Goal: Information Seeking & Learning: Learn about a topic

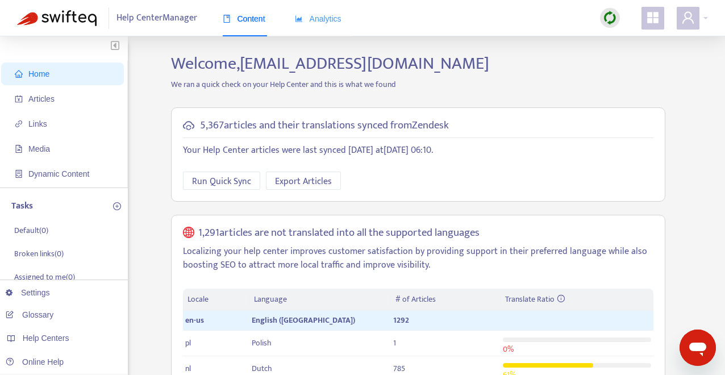
click at [321, 11] on div "Analytics" at bounding box center [318, 19] width 47 height 35
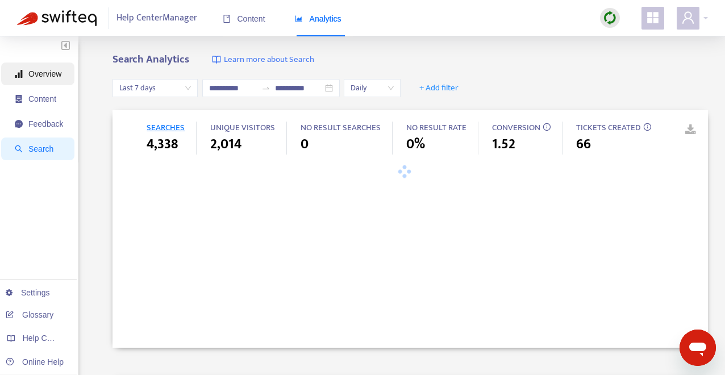
click at [44, 74] on span "Overview" at bounding box center [44, 73] width 33 height 9
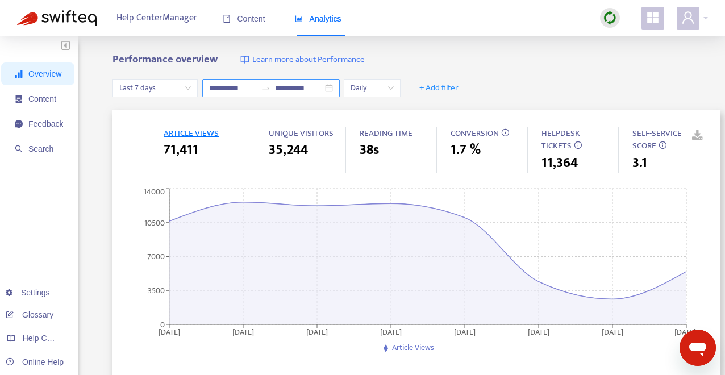
click at [334, 87] on div "**********" at bounding box center [271, 88] width 138 height 18
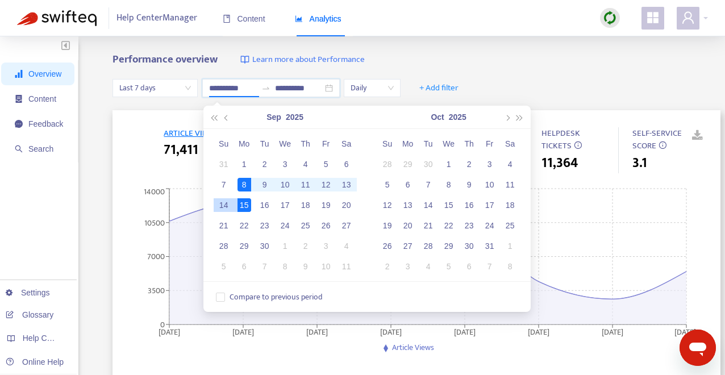
type input "**********"
click at [242, 186] on div "8" at bounding box center [245, 185] width 14 height 14
type input "**********"
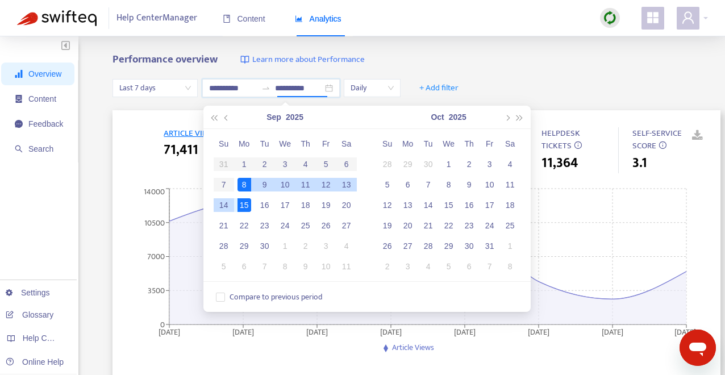
click at [222, 205] on div "14" at bounding box center [224, 205] width 14 height 14
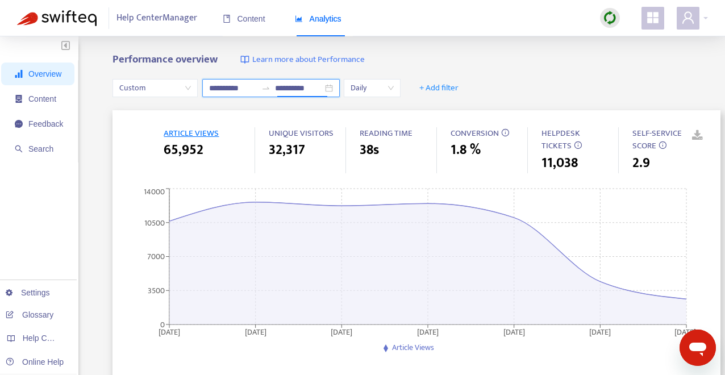
click at [337, 89] on div "**********" at bounding box center [271, 88] width 138 height 18
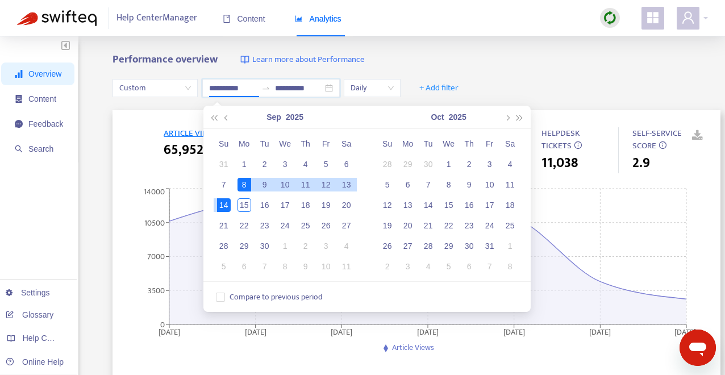
type input "**********"
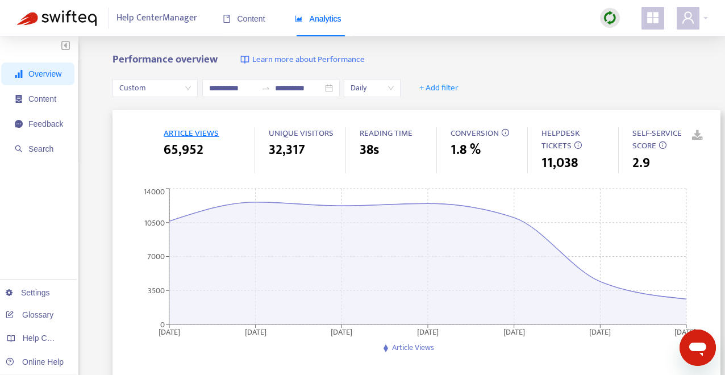
click at [552, 66] on div "**********" at bounding box center [417, 88] width 608 height 44
click at [333, 89] on div "**********" at bounding box center [271, 88] width 138 height 18
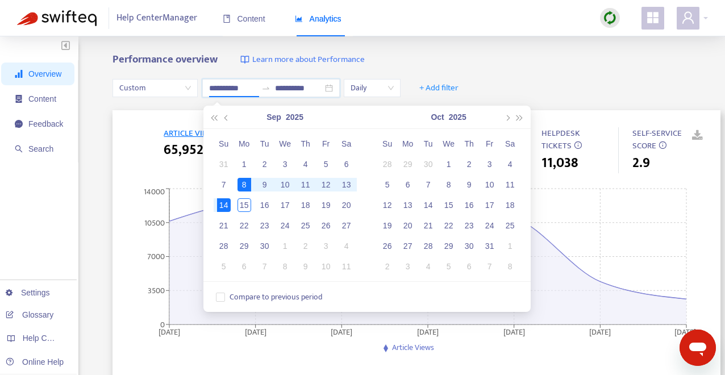
click at [629, 72] on div "**********" at bounding box center [417, 88] width 608 height 44
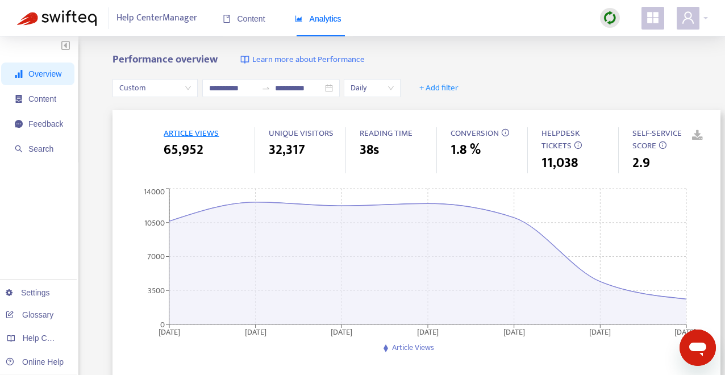
click at [698, 137] on link at bounding box center [689, 135] width 17 height 17
click at [449, 88] on span "+ Add filter" at bounding box center [438, 88] width 39 height 14
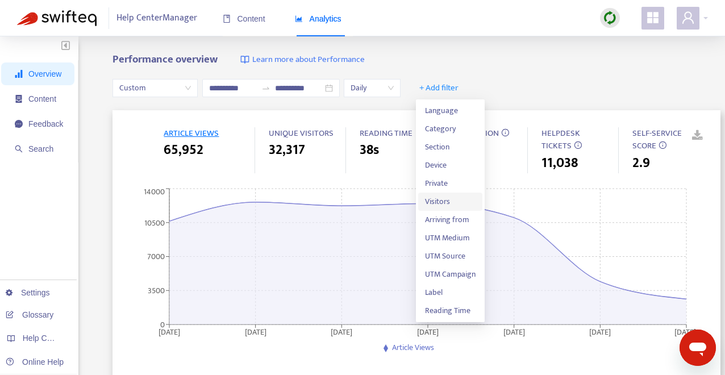
click at [460, 196] on span "Visitors" at bounding box center [450, 201] width 51 height 13
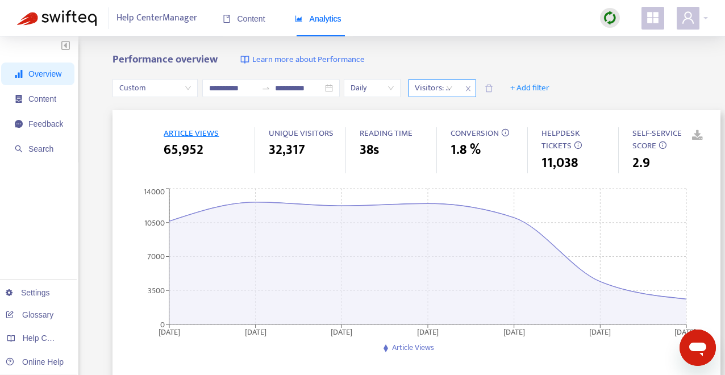
click at [455, 90] on div "Visitors: All" at bounding box center [434, 88] width 51 height 17
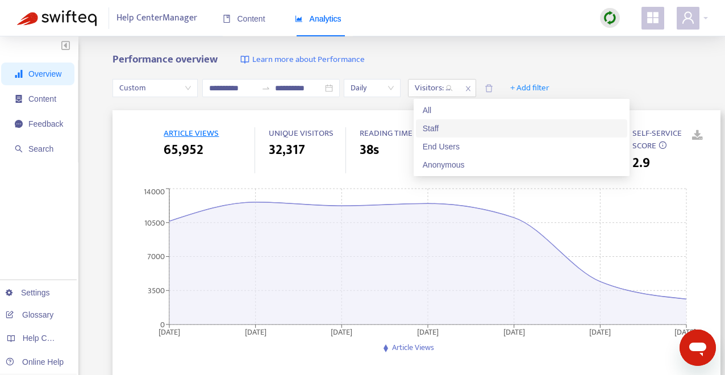
click at [456, 123] on div "Staff" at bounding box center [522, 128] width 198 height 13
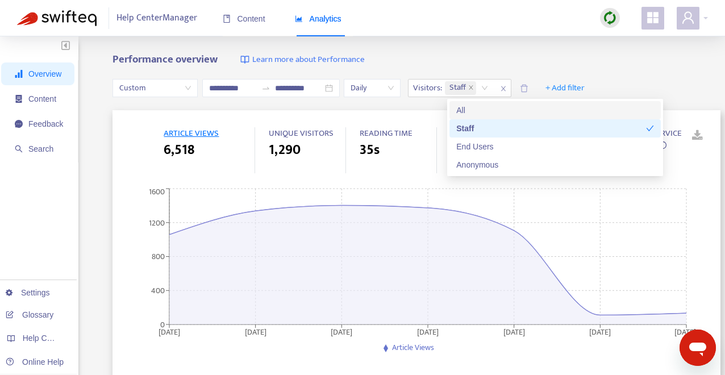
click at [521, 58] on div "Performance overview Learn more about Performance" at bounding box center [417, 59] width 608 height 13
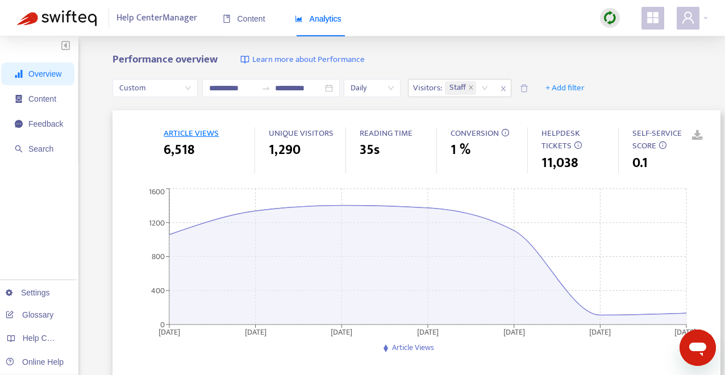
click at [698, 138] on link at bounding box center [689, 135] width 17 height 17
click at [507, 88] on icon "close" at bounding box center [503, 88] width 7 height 7
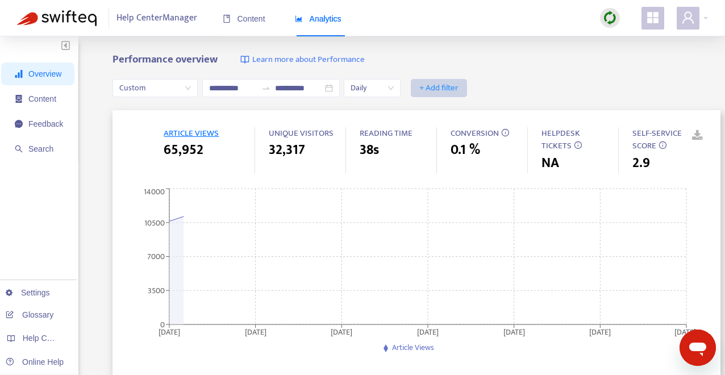
click at [448, 89] on span "+ Add filter" at bounding box center [438, 88] width 39 height 14
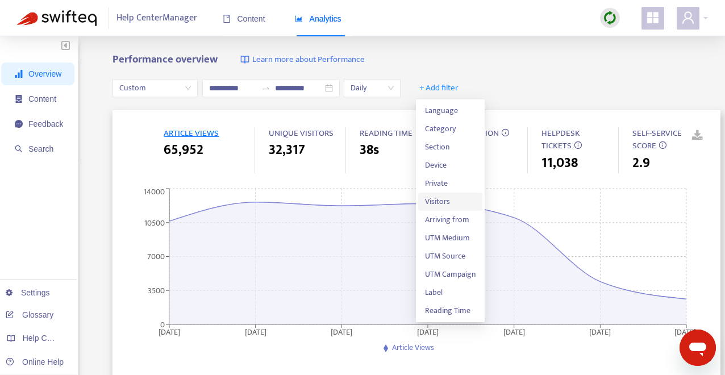
click at [453, 202] on span "Visitors" at bounding box center [450, 201] width 51 height 13
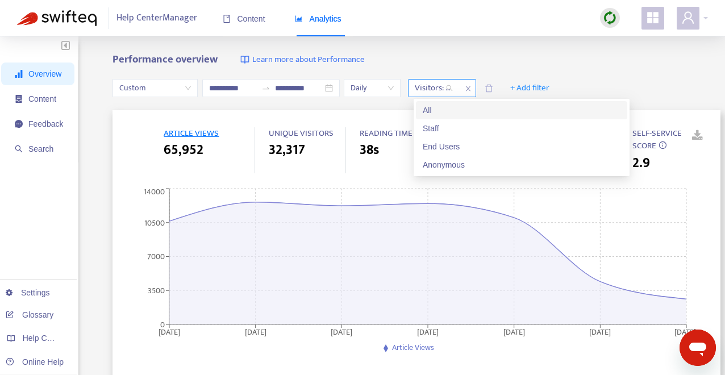
click at [453, 88] on div "Visitors: All" at bounding box center [434, 88] width 51 height 17
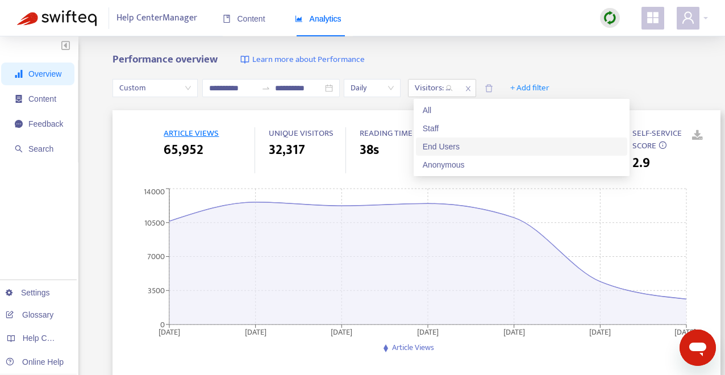
click at [459, 141] on div "End Users" at bounding box center [522, 146] width 198 height 13
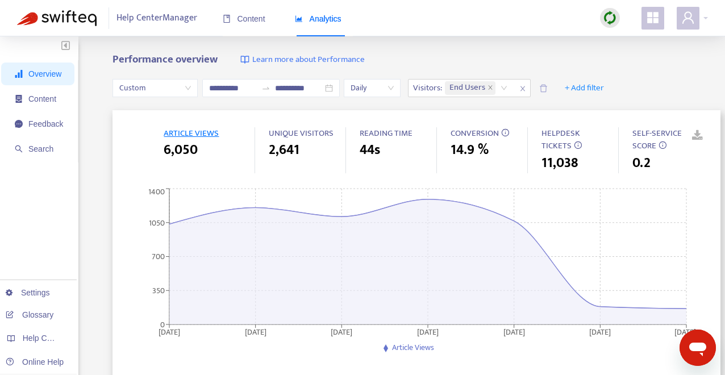
click at [698, 134] on link at bounding box center [689, 135] width 17 height 17
click at [526, 87] on icon "close" at bounding box center [522, 88] width 7 height 7
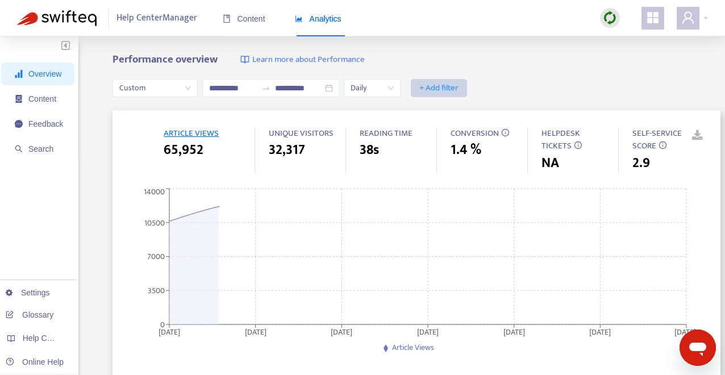
click at [439, 89] on span "+ Add filter" at bounding box center [438, 88] width 39 height 14
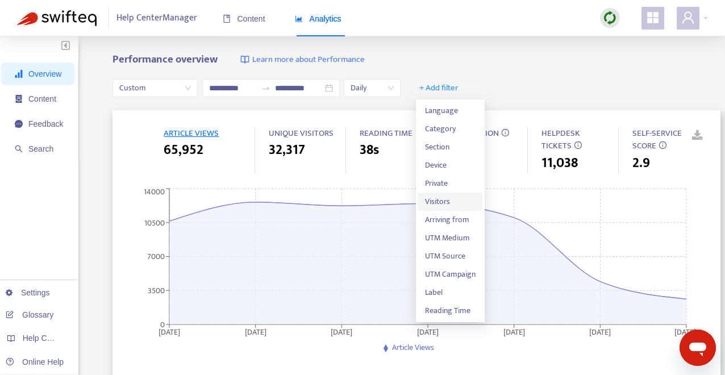
click at [448, 198] on span "Visitors" at bounding box center [450, 201] width 51 height 13
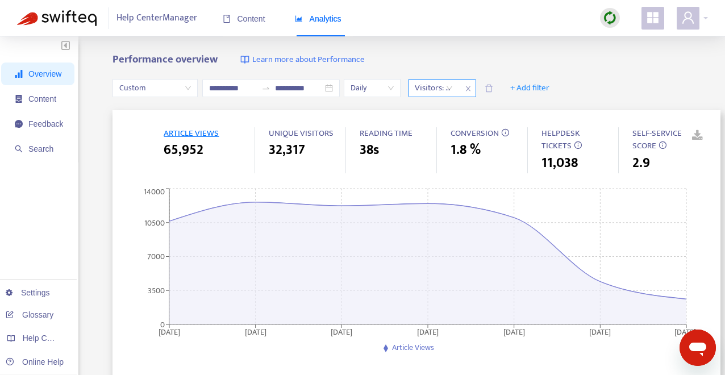
click at [454, 88] on div "Visitors: All" at bounding box center [434, 88] width 51 height 17
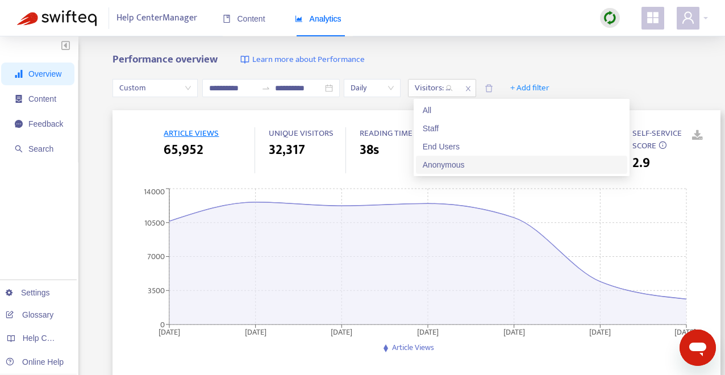
click at [467, 163] on div "Anonymous" at bounding box center [522, 165] width 198 height 13
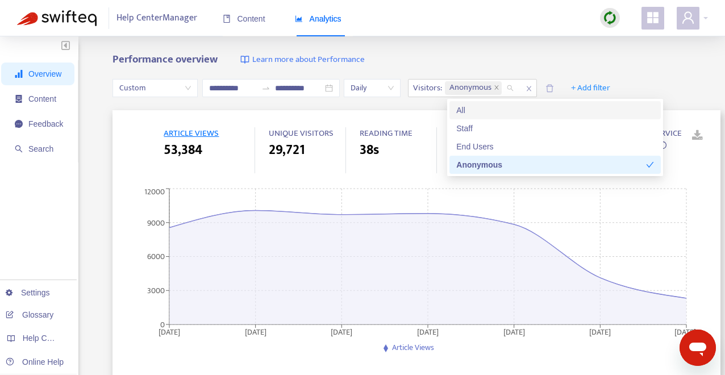
click at [528, 58] on div "Performance overview Learn more about Performance" at bounding box center [417, 59] width 608 height 13
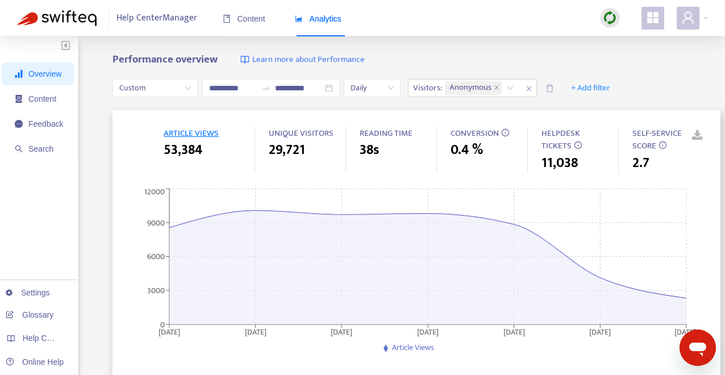
click at [698, 135] on link at bounding box center [689, 135] width 17 height 17
click at [533, 88] on icon "close" at bounding box center [529, 88] width 7 height 7
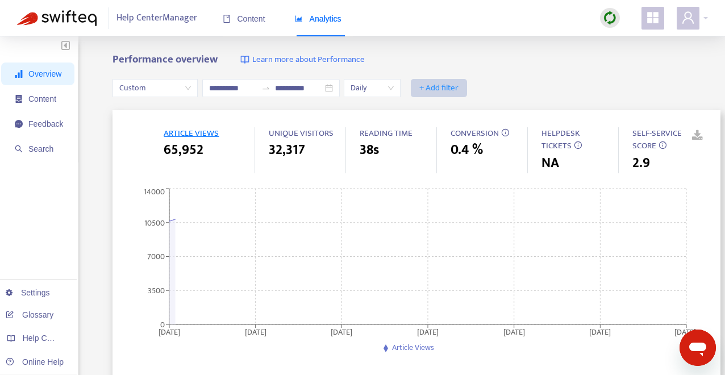
click at [439, 89] on span "+ Add filter" at bounding box center [438, 88] width 39 height 14
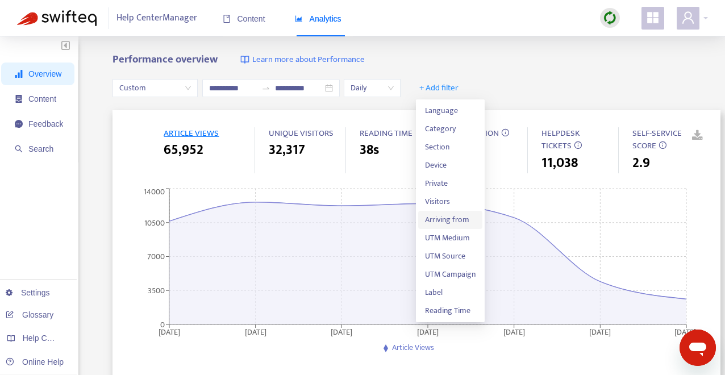
click at [459, 217] on span "Arriving from" at bounding box center [450, 220] width 51 height 13
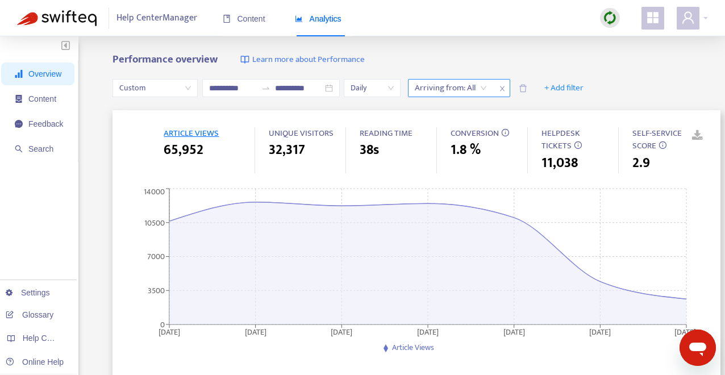
click at [471, 90] on div at bounding box center [445, 88] width 69 height 14
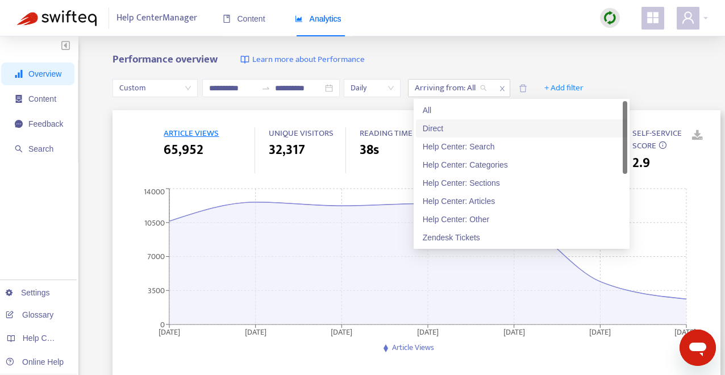
click at [453, 123] on div "Direct" at bounding box center [522, 128] width 198 height 13
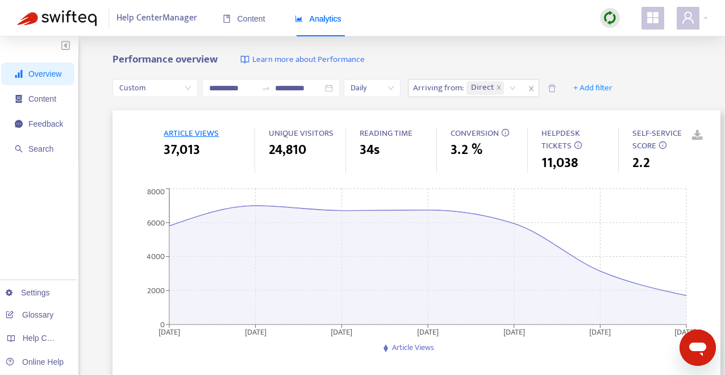
click at [696, 130] on link at bounding box center [689, 135] width 17 height 17
click at [39, 124] on span "Feedback" at bounding box center [45, 123] width 35 height 9
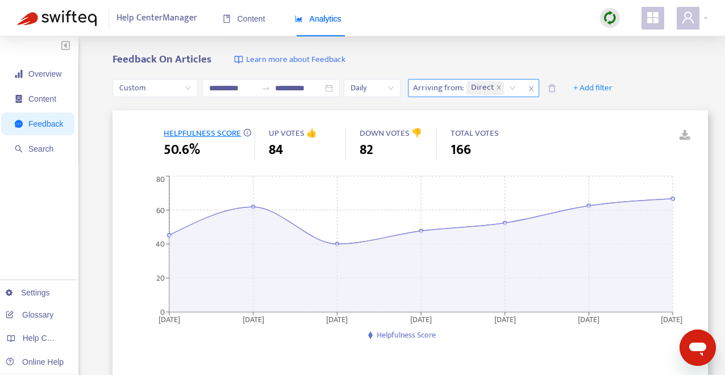
click at [534, 88] on icon "close" at bounding box center [531, 88] width 7 height 7
click at [685, 135] on link at bounding box center [676, 135] width 17 height 17
click at [39, 143] on span "Search" at bounding box center [39, 149] width 48 height 23
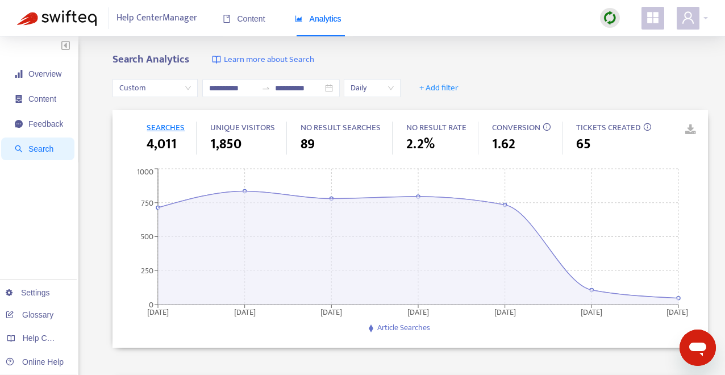
click at [690, 133] on link at bounding box center [682, 130] width 17 height 17
click at [456, 87] on span "+ Add filter" at bounding box center [438, 88] width 39 height 14
click at [451, 145] on span "Visitors" at bounding box center [447, 147] width 44 height 13
click at [467, 85] on div at bounding box center [445, 88] width 69 height 14
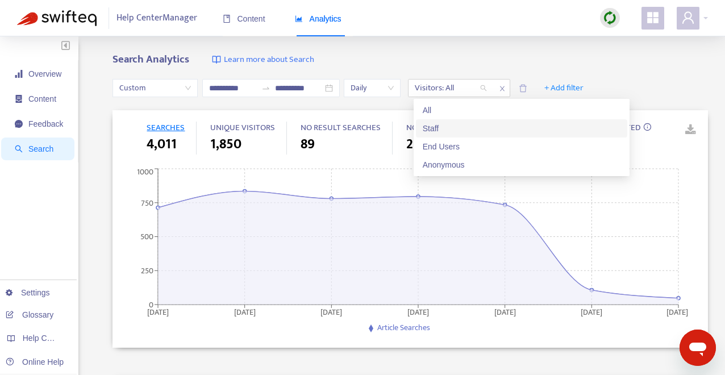
click at [458, 124] on div "Staff" at bounding box center [522, 128] width 198 height 13
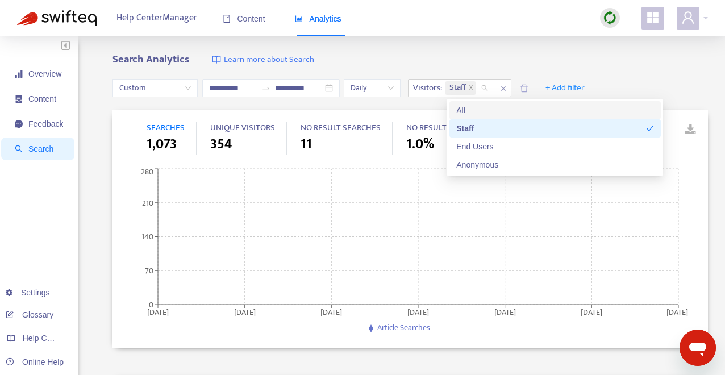
click at [516, 56] on div "Search Analytics Learn more about Search" at bounding box center [411, 59] width 596 height 13
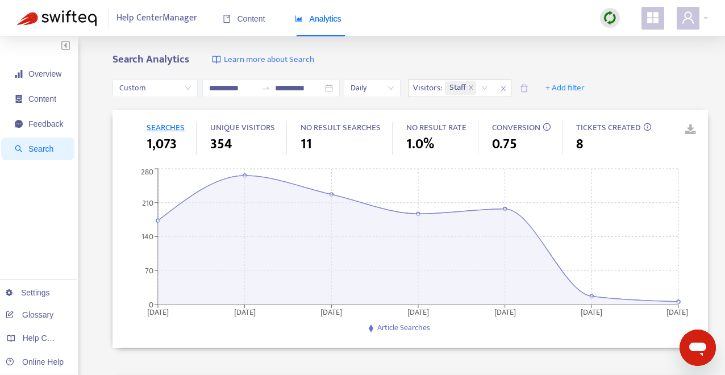
click at [691, 128] on link at bounding box center [682, 130] width 17 height 17
click at [505, 84] on span "close" at bounding box center [503, 89] width 15 height 14
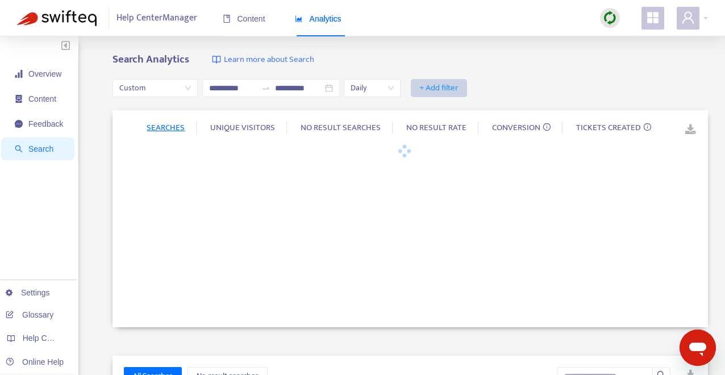
click at [444, 92] on span "+ Add filter" at bounding box center [438, 88] width 39 height 14
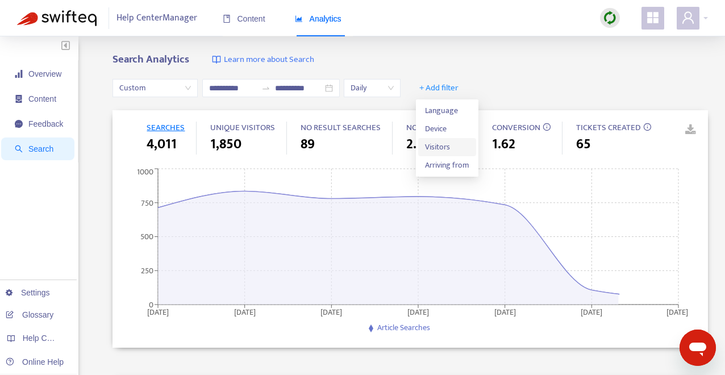
click at [456, 144] on span "Visitors" at bounding box center [447, 147] width 44 height 13
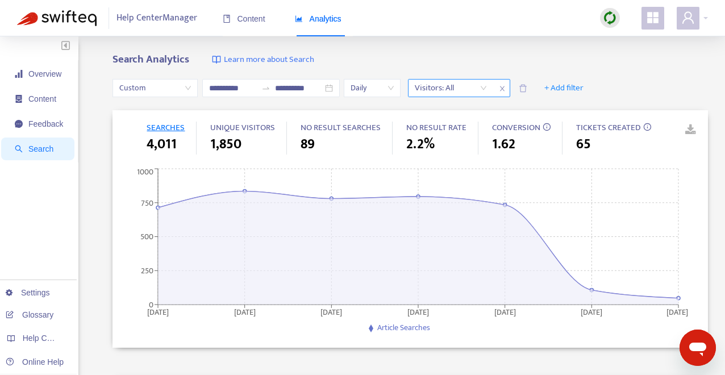
click at [480, 91] on div at bounding box center [445, 88] width 69 height 14
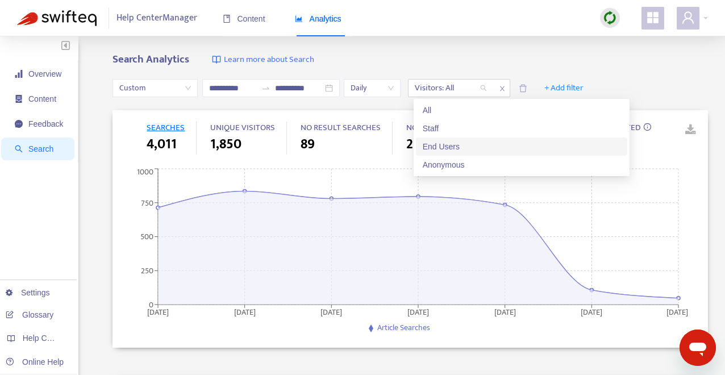
click at [470, 144] on div "End Users" at bounding box center [522, 146] width 198 height 13
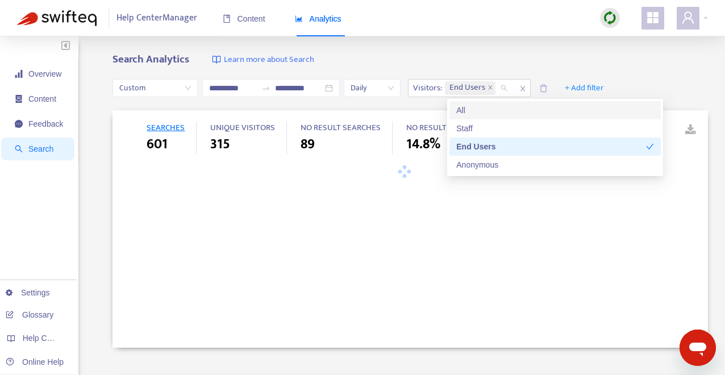
click at [506, 56] on div "Search Analytics Learn more about Search" at bounding box center [411, 59] width 596 height 13
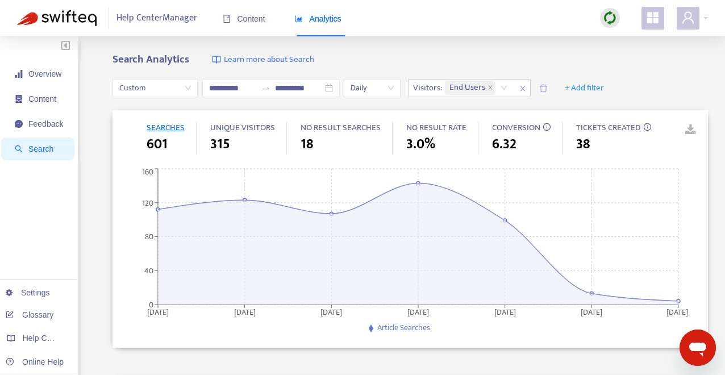
click at [691, 130] on link at bounding box center [682, 130] width 17 height 17
click at [527, 84] on span "close" at bounding box center [522, 89] width 15 height 14
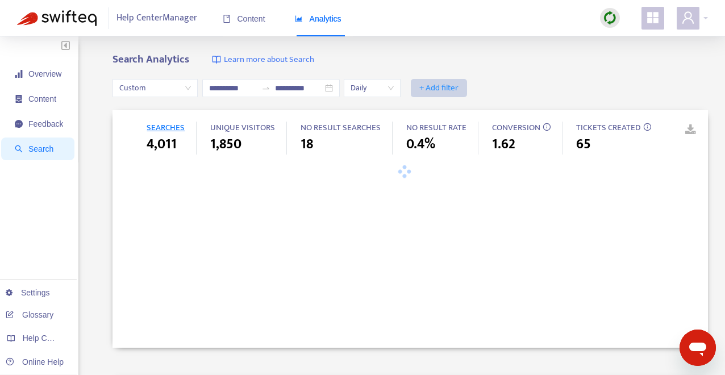
click at [440, 89] on span "+ Add filter" at bounding box center [438, 88] width 39 height 14
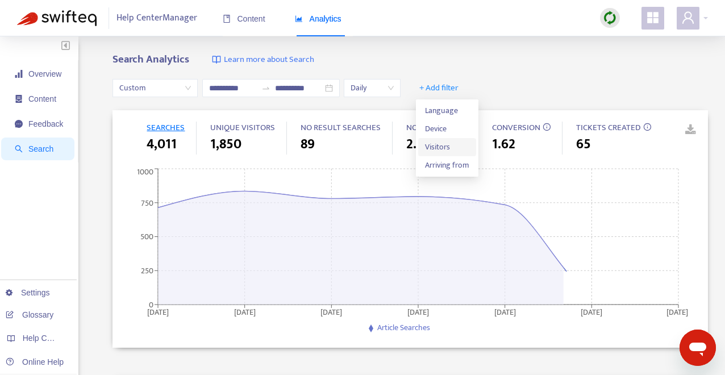
click at [449, 152] on span "Visitors" at bounding box center [447, 147] width 44 height 13
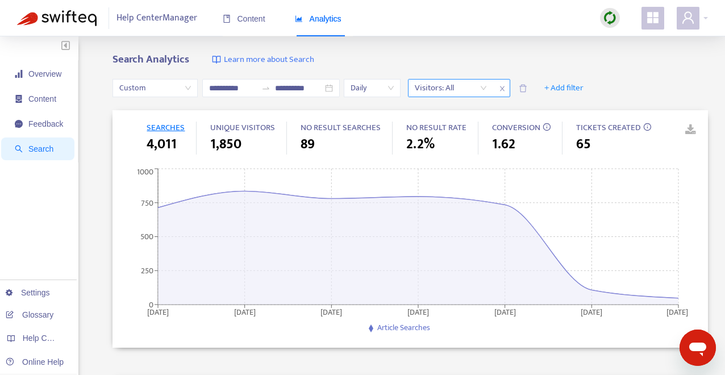
click at [464, 81] on div at bounding box center [445, 88] width 69 height 14
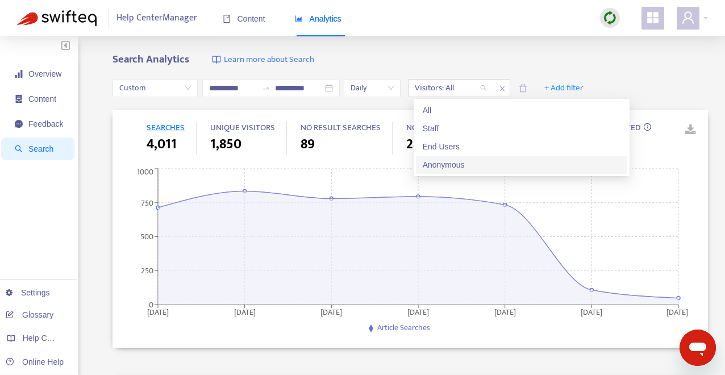
click at [464, 161] on div "Anonymous" at bounding box center [522, 165] width 198 height 13
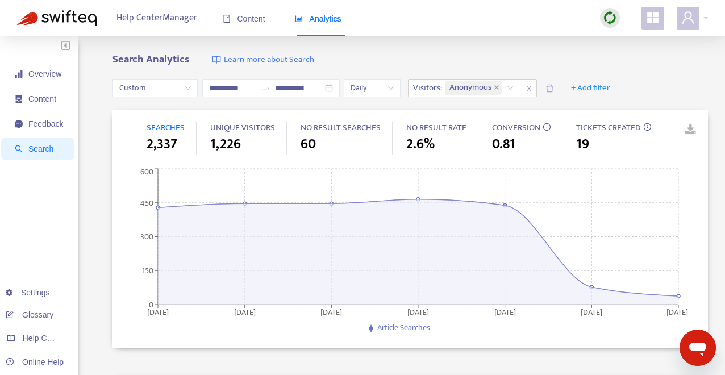
click at [689, 129] on link at bounding box center [682, 130] width 17 height 17
